Goal: Find specific page/section: Find specific page/section

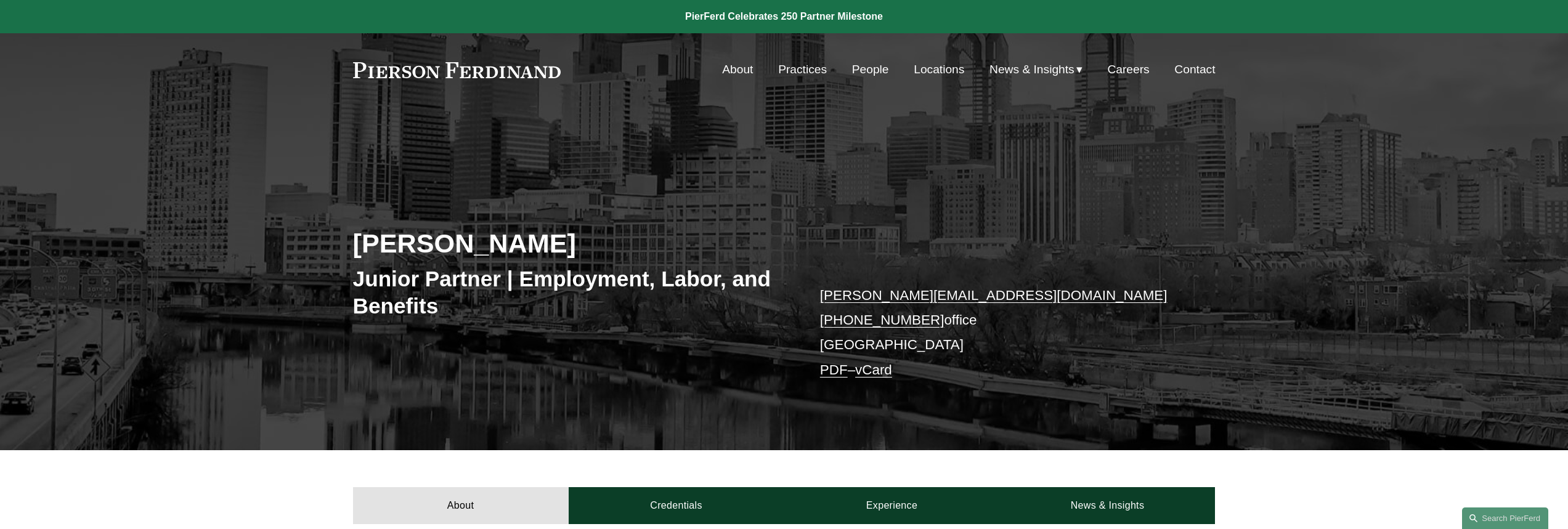
click at [874, 68] on link "People" at bounding box center [871, 69] width 37 height 23
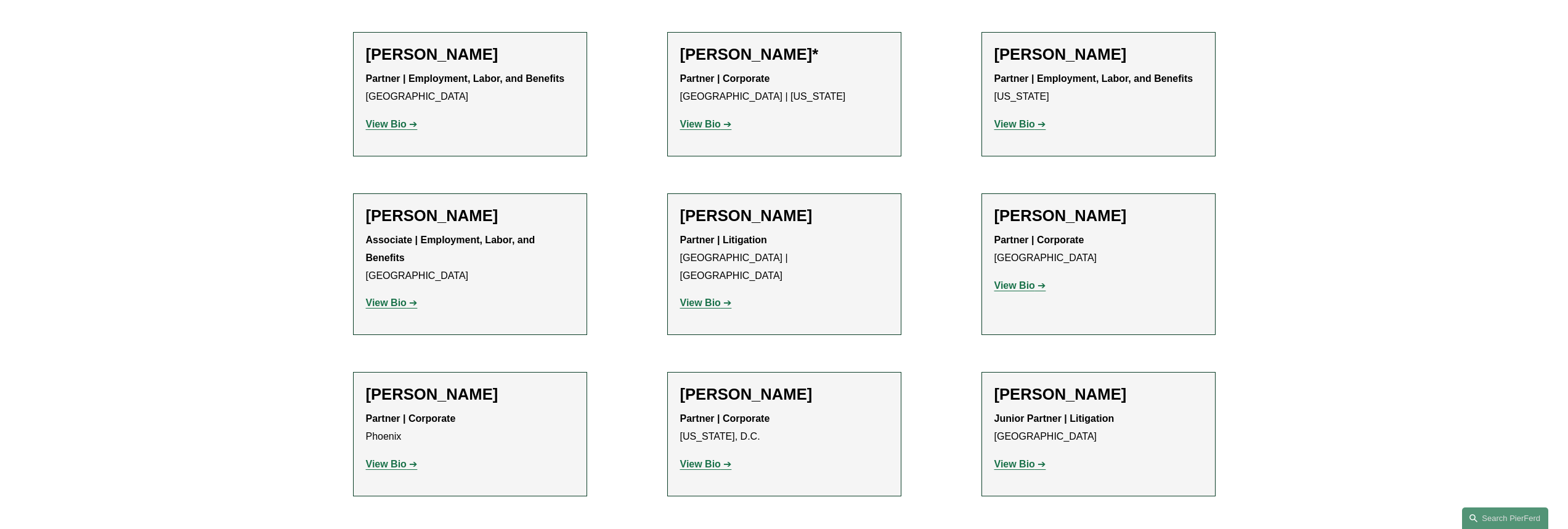
scroll to position [5541, 0]
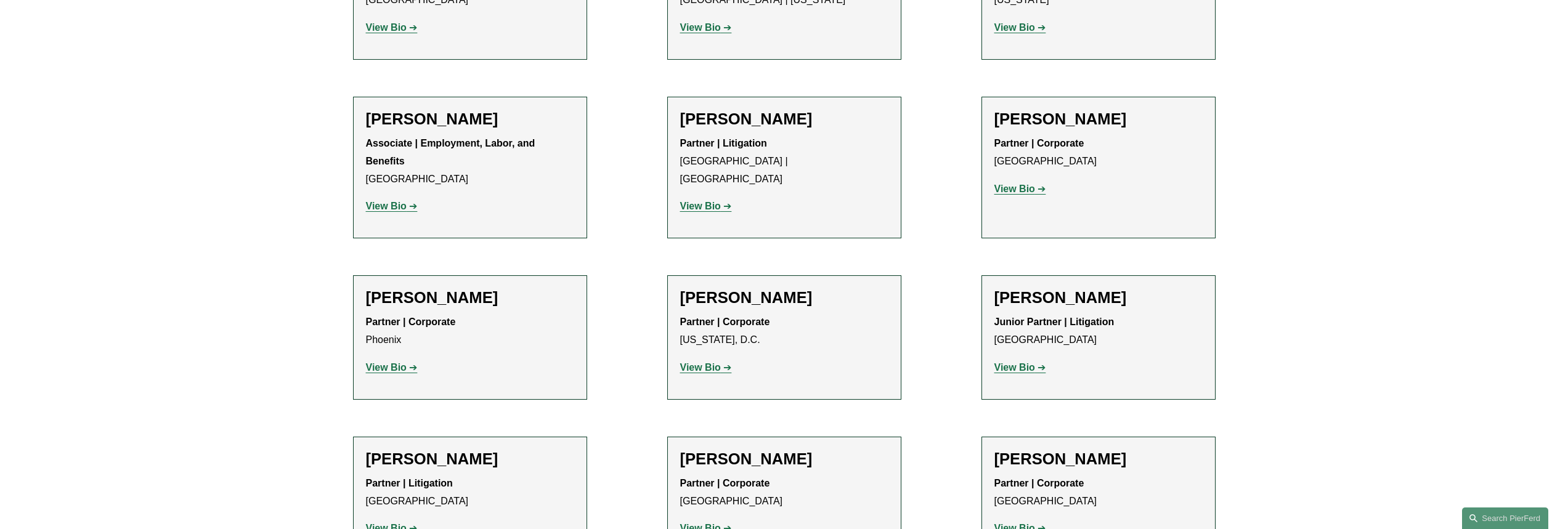
click at [711, 520] on p "View Bio" at bounding box center [784, 528] width 208 height 18
click at [711, 523] on strong "View Bio" at bounding box center [700, 527] width 41 height 10
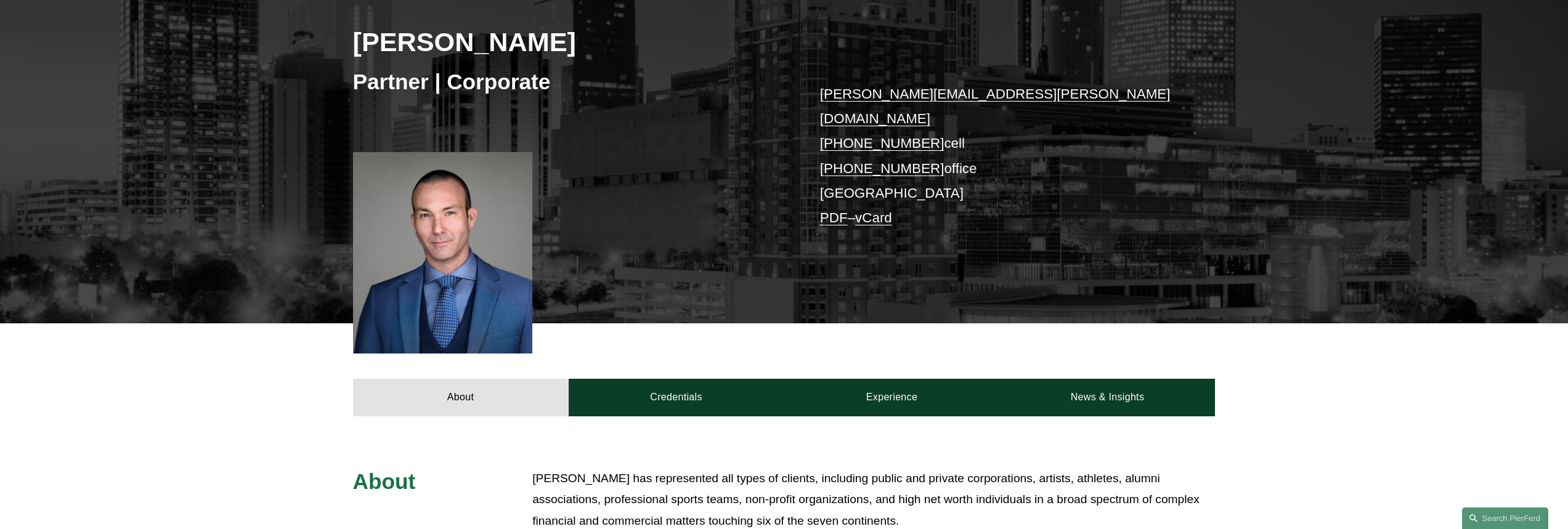
scroll to position [431, 0]
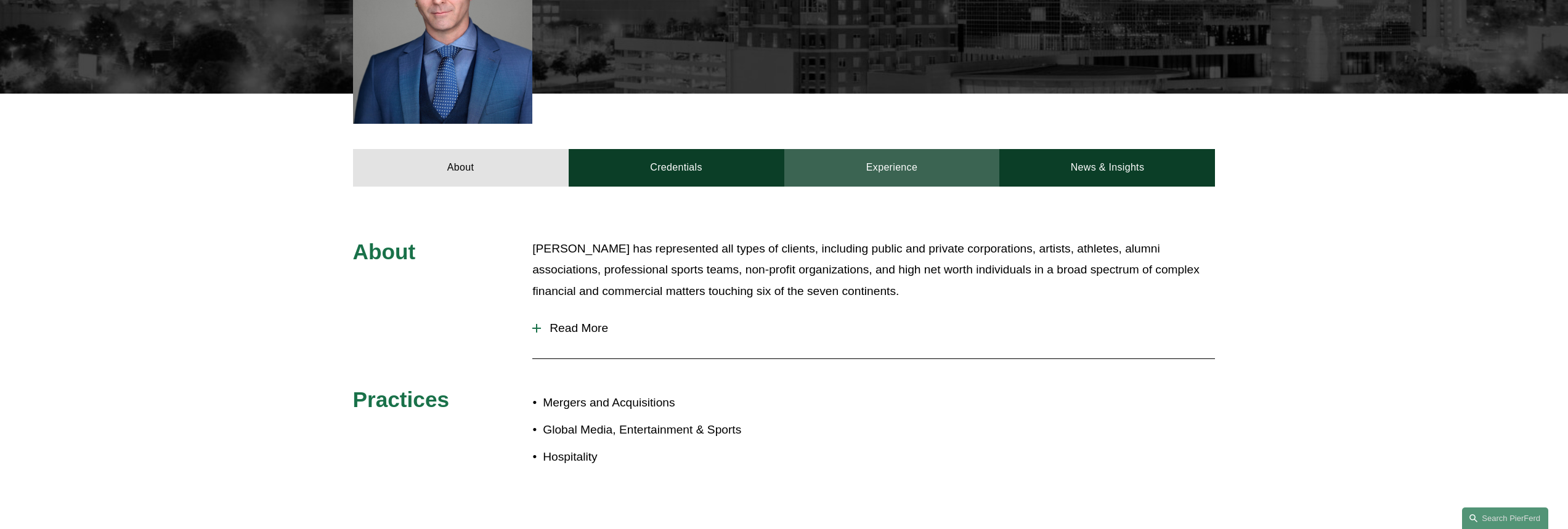
click at [886, 149] on link "Experience" at bounding box center [892, 168] width 216 height 37
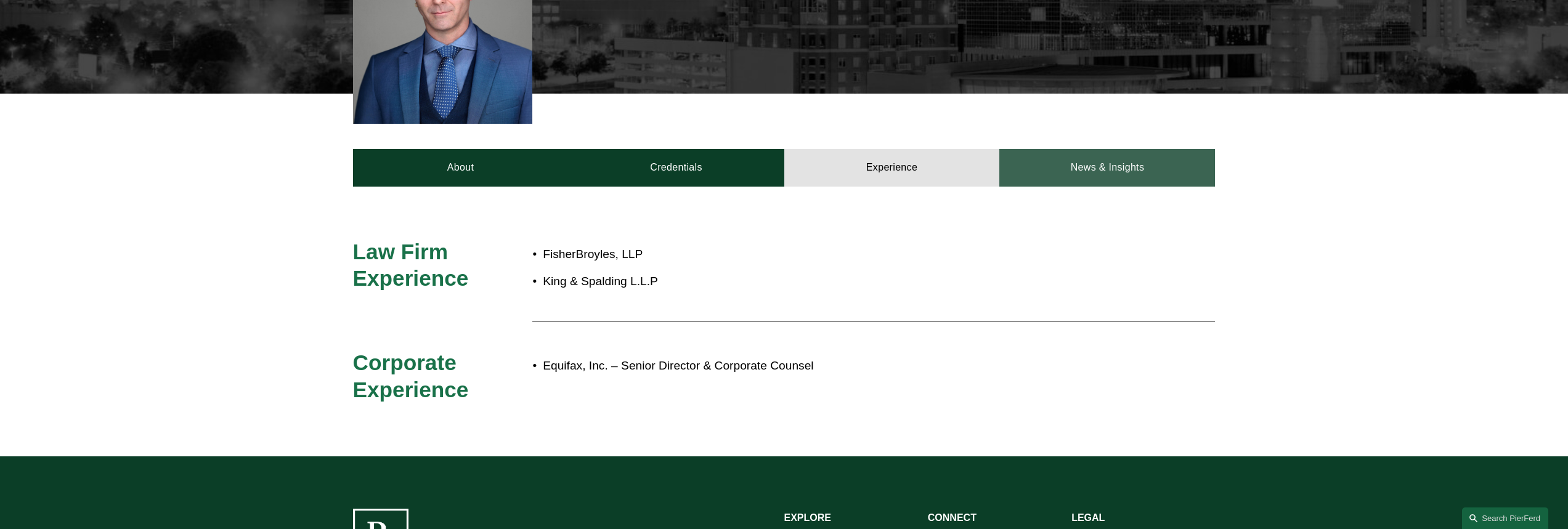
click at [1083, 149] on link "News & Insights" at bounding box center [1107, 168] width 216 height 37
